Goal: Navigation & Orientation: Go to known website

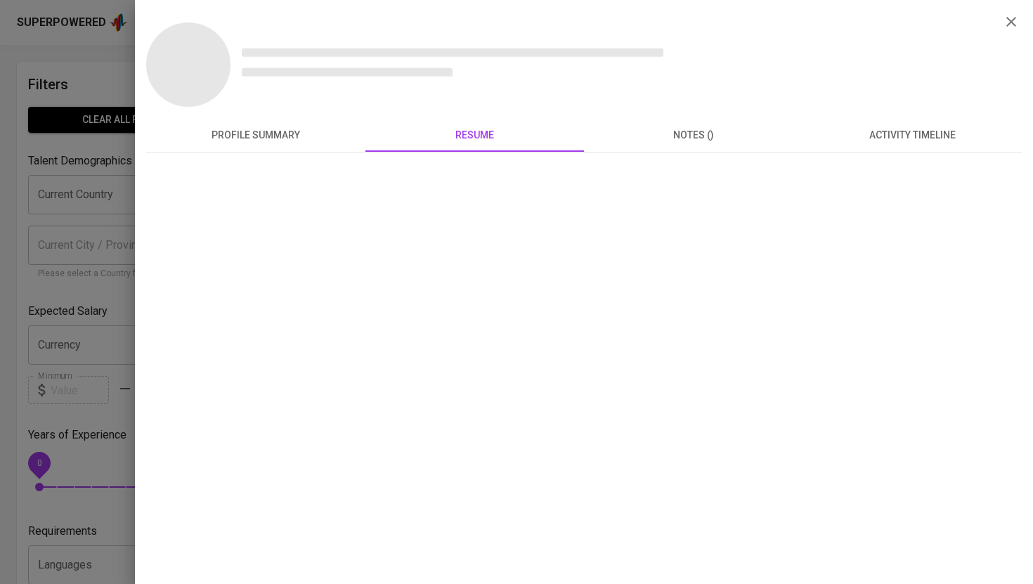
click at [106, 49] on div at bounding box center [516, 292] width 1033 height 584
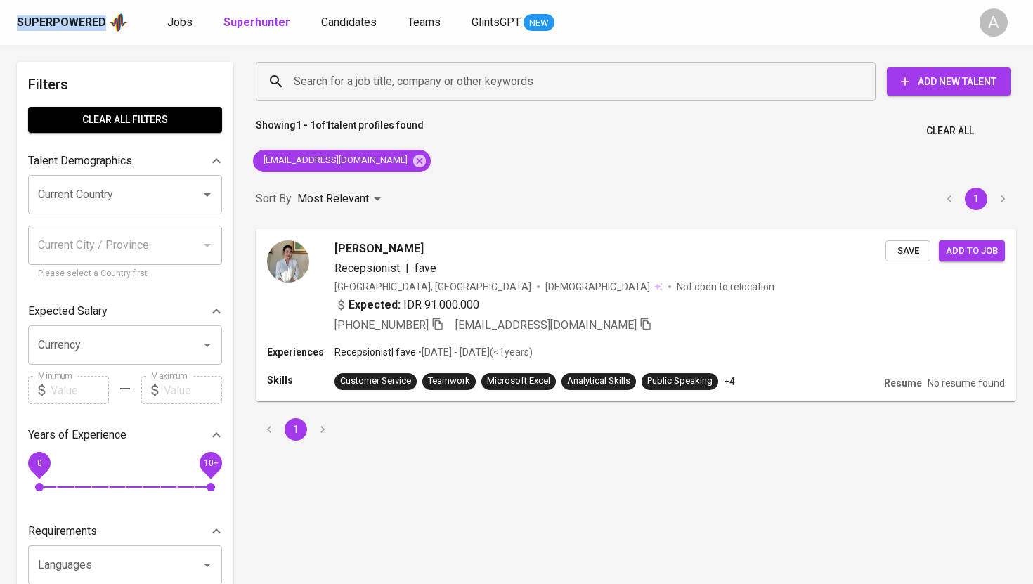
drag, startPoint x: 15, startPoint y: 19, endPoint x: 108, endPoint y: 26, distance: 93.0
click at [108, 27] on div "Superpowered Jobs Superhunter Candidates Teams GlintsGPT NEW A" at bounding box center [516, 22] width 1033 height 45
click at [60, 26] on div "Superpowered" at bounding box center [61, 23] width 89 height 16
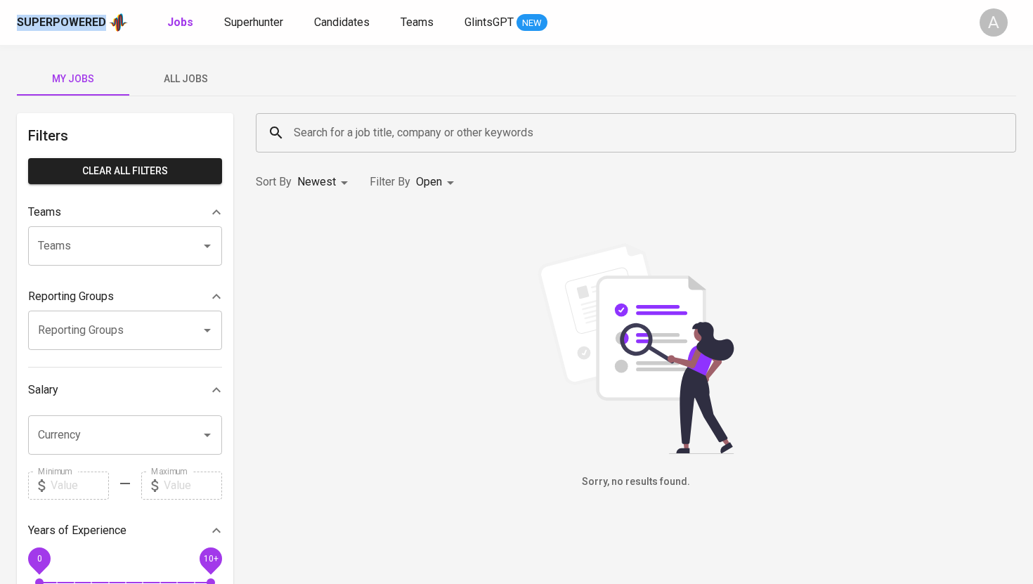
drag, startPoint x: 16, startPoint y: 20, endPoint x: 102, endPoint y: 25, distance: 85.9
click at [102, 25] on div "Superpowered Jobs Superhunter Candidates Teams GlintsGPT NEW A" at bounding box center [516, 22] width 1033 height 45
copy div "Superpowered"
